Goal: Task Accomplishment & Management: Use online tool/utility

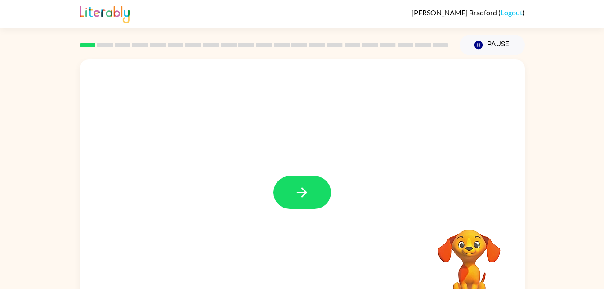
click at [308, 187] on icon "button" at bounding box center [302, 192] width 16 height 16
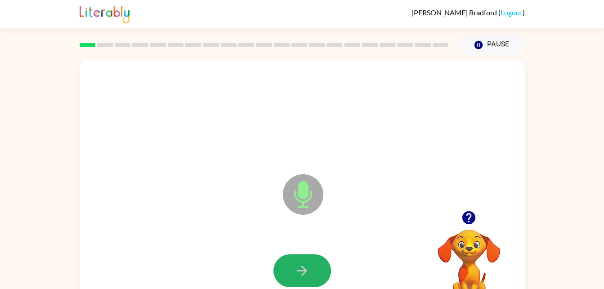
click at [307, 259] on button "button" at bounding box center [302, 270] width 58 height 33
click at [294, 275] on icon "button" at bounding box center [302, 270] width 16 height 16
click at [321, 260] on button "button" at bounding box center [302, 270] width 58 height 33
click at [262, 267] on div at bounding box center [302, 271] width 427 height 74
click at [308, 269] on icon "button" at bounding box center [302, 270] width 16 height 16
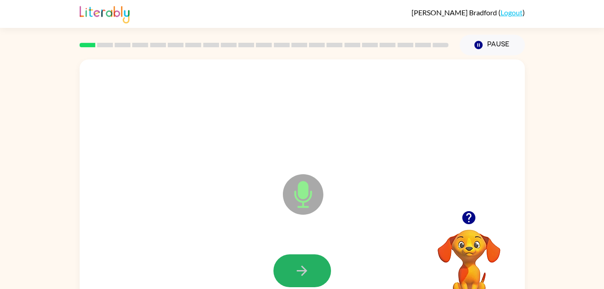
click at [308, 267] on icon "button" at bounding box center [302, 270] width 16 height 16
click at [294, 269] on icon "button" at bounding box center [302, 270] width 16 height 16
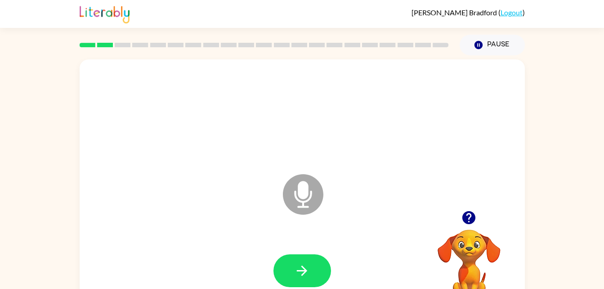
drag, startPoint x: 293, startPoint y: 258, endPoint x: 295, endPoint y: 273, distance: 14.5
click at [295, 273] on icon "button" at bounding box center [302, 270] width 16 height 16
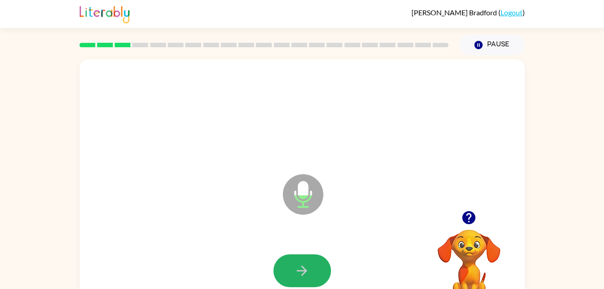
click at [307, 280] on button "button" at bounding box center [302, 270] width 58 height 33
click at [311, 267] on button "button" at bounding box center [302, 270] width 58 height 33
click at [308, 265] on icon "button" at bounding box center [302, 270] width 16 height 16
click at [302, 259] on button "button" at bounding box center [302, 270] width 58 height 33
click at [305, 260] on button "button" at bounding box center [302, 270] width 58 height 33
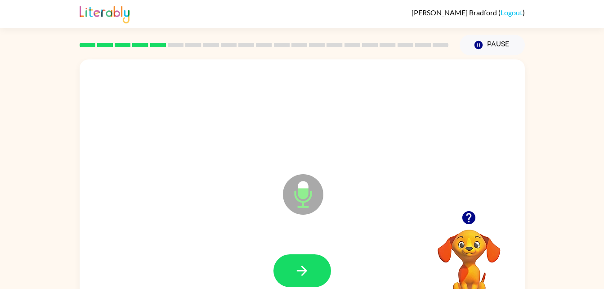
click at [302, 266] on icon "button" at bounding box center [302, 270] width 10 height 10
drag, startPoint x: 302, startPoint y: 266, endPoint x: 290, endPoint y: 271, distance: 13.5
click at [290, 271] on button "button" at bounding box center [302, 270] width 58 height 33
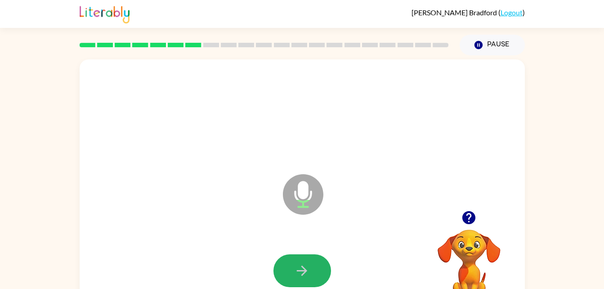
click at [310, 267] on button "button" at bounding box center [302, 270] width 58 height 33
click at [312, 267] on button "button" at bounding box center [302, 270] width 58 height 33
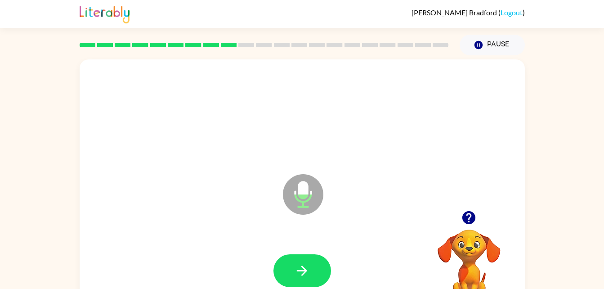
click at [318, 268] on button "button" at bounding box center [302, 270] width 58 height 33
click at [316, 265] on button "button" at bounding box center [302, 270] width 58 height 33
click at [308, 266] on icon "button" at bounding box center [302, 270] width 16 height 16
click at [303, 269] on icon "button" at bounding box center [302, 270] width 16 height 16
click at [302, 268] on icon "button" at bounding box center [302, 270] width 16 height 16
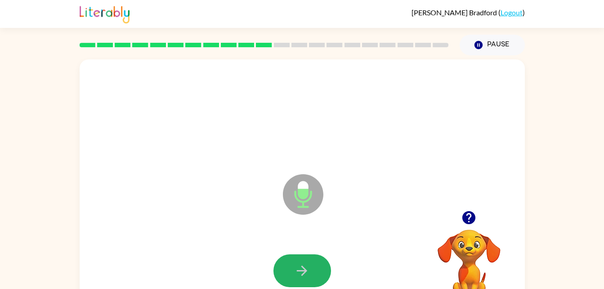
click at [304, 265] on icon "button" at bounding box center [302, 270] width 16 height 16
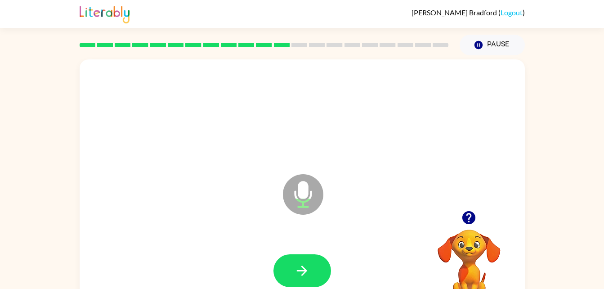
drag, startPoint x: 304, startPoint y: 265, endPoint x: 299, endPoint y: 269, distance: 6.1
click at [299, 269] on icon "button" at bounding box center [302, 270] width 16 height 16
click at [300, 263] on icon "button" at bounding box center [302, 270] width 16 height 16
drag, startPoint x: 300, startPoint y: 263, endPoint x: 302, endPoint y: 272, distance: 9.2
click at [302, 272] on icon "button" at bounding box center [302, 270] width 16 height 16
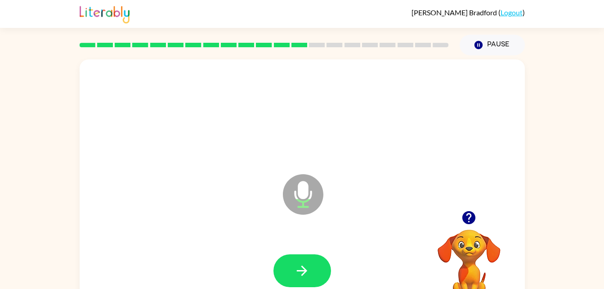
click at [307, 271] on icon "button" at bounding box center [302, 270] width 16 height 16
drag, startPoint x: 307, startPoint y: 271, endPoint x: 304, endPoint y: 276, distance: 4.9
click at [304, 276] on icon "button" at bounding box center [302, 270] width 16 height 16
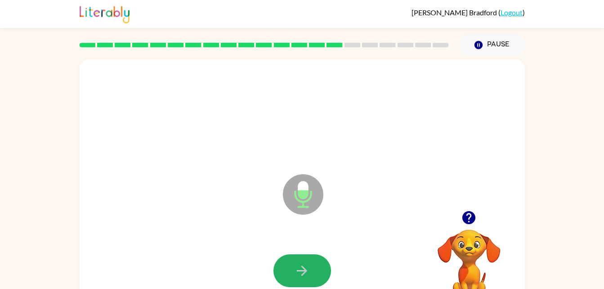
click at [304, 276] on icon "button" at bounding box center [302, 270] width 16 height 16
click at [310, 264] on button "button" at bounding box center [302, 270] width 58 height 33
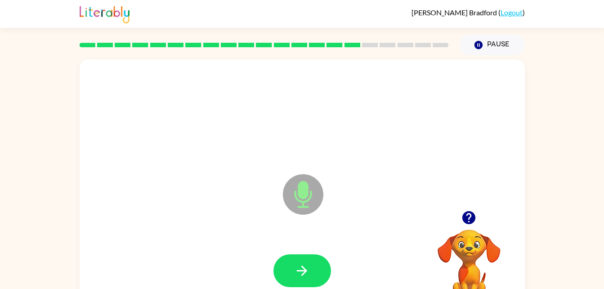
click at [307, 267] on icon "button" at bounding box center [302, 270] width 16 height 16
click at [306, 269] on icon "button" at bounding box center [302, 270] width 16 height 16
click at [301, 277] on icon "button" at bounding box center [302, 270] width 16 height 16
click at [311, 273] on button "button" at bounding box center [302, 270] width 58 height 33
click at [313, 269] on button "button" at bounding box center [302, 270] width 58 height 33
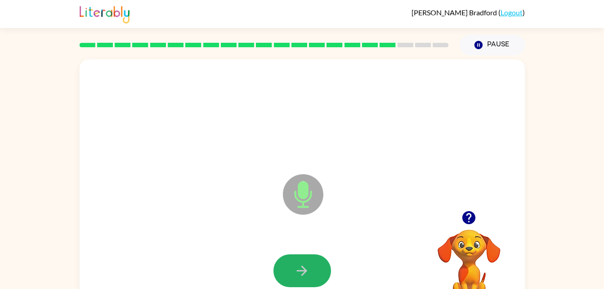
drag, startPoint x: 313, startPoint y: 269, endPoint x: 307, endPoint y: 275, distance: 8.0
click at [307, 275] on icon "button" at bounding box center [302, 270] width 16 height 16
drag, startPoint x: 310, startPoint y: 273, endPoint x: 303, endPoint y: 273, distance: 6.7
click at [303, 273] on icon "button" at bounding box center [302, 270] width 10 height 10
drag, startPoint x: 304, startPoint y: 272, endPoint x: 296, endPoint y: 275, distance: 8.7
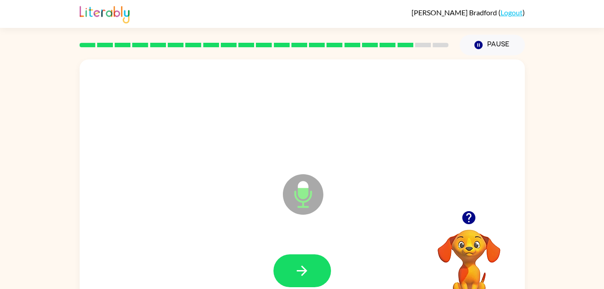
click at [296, 275] on icon "button" at bounding box center [302, 270] width 16 height 16
click at [304, 273] on icon "button" at bounding box center [302, 270] width 10 height 10
click at [300, 267] on icon "button" at bounding box center [302, 270] width 16 height 16
drag, startPoint x: 300, startPoint y: 267, endPoint x: 300, endPoint y: 278, distance: 11.2
click at [300, 278] on icon "button" at bounding box center [302, 270] width 16 height 16
